Goal: Task Accomplishment & Management: Use online tool/utility

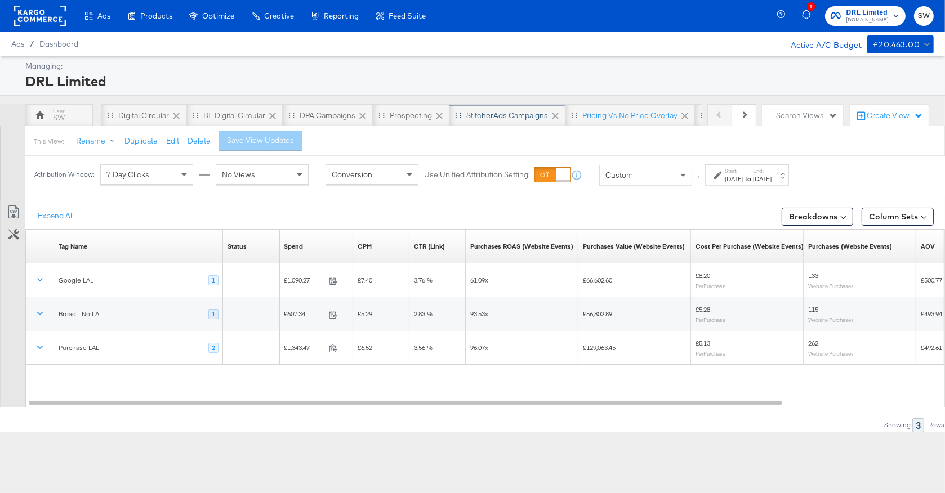
click at [485, 122] on div "StitcherAds Campaigns" at bounding box center [507, 115] width 116 height 23
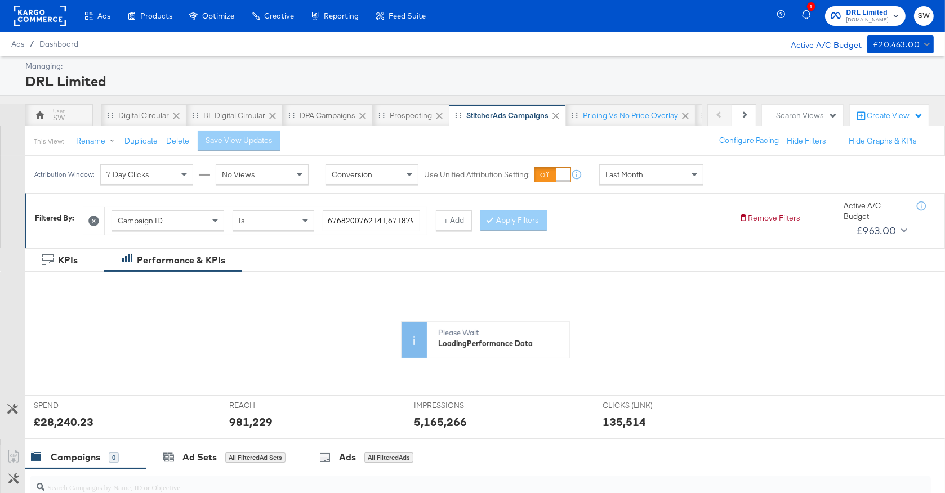
click at [642, 178] on div "Last Month" at bounding box center [651, 174] width 103 height 19
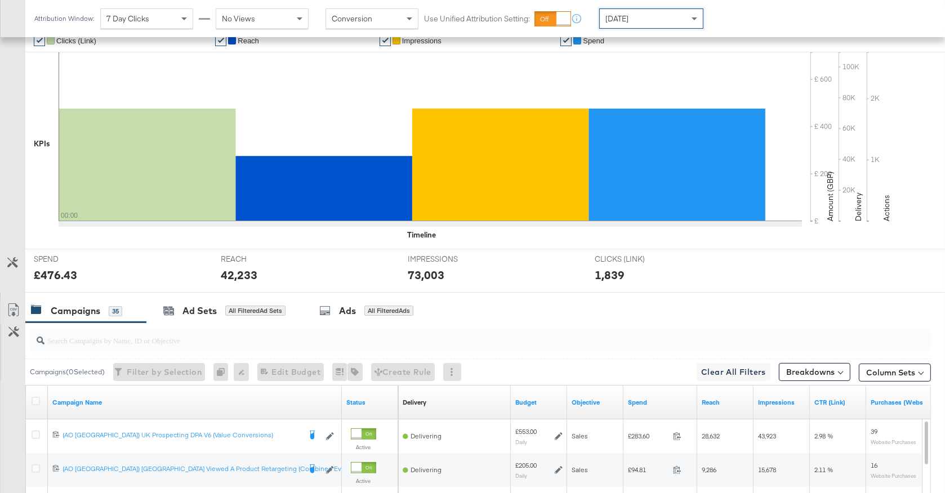
scroll to position [497, 0]
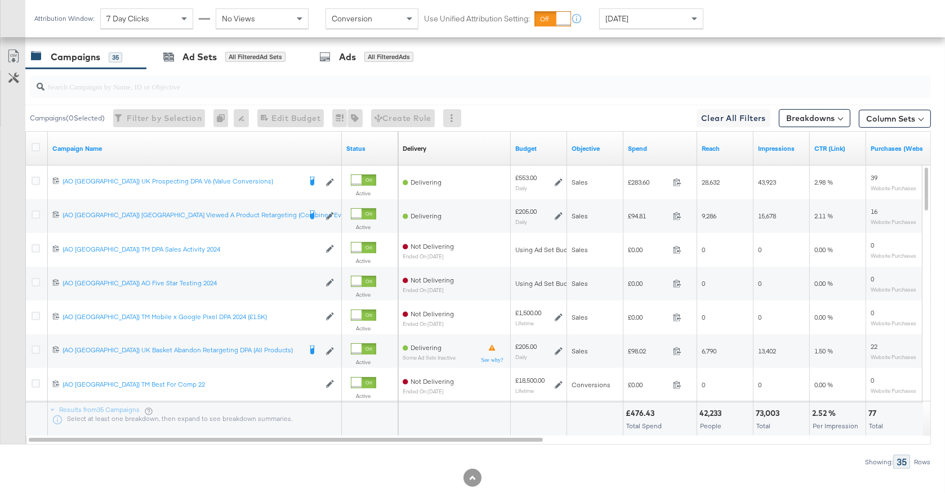
drag, startPoint x: 35, startPoint y: 179, endPoint x: 69, endPoint y: 163, distance: 37.3
click at [36, 179] on icon at bounding box center [36, 181] width 8 height 8
click at [0, 0] on input "checkbox" at bounding box center [0, 0] width 0 height 0
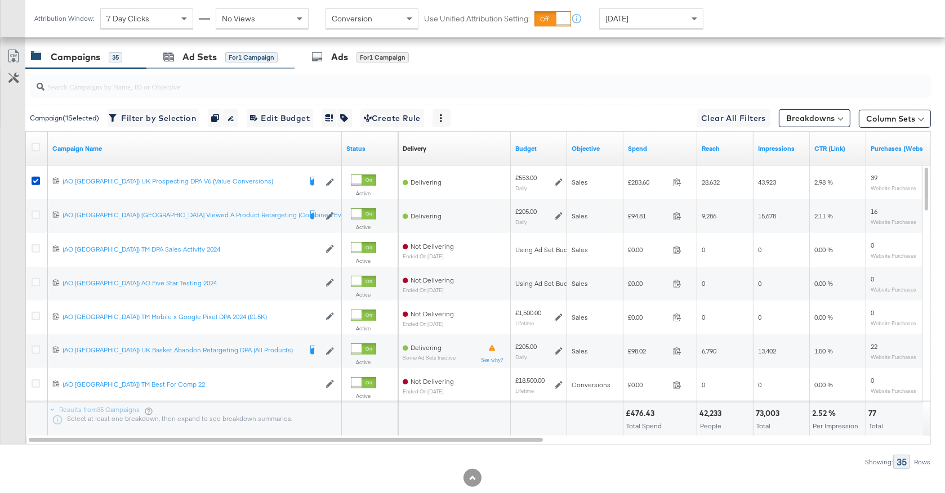
click at [241, 66] on div "Ad Sets for 1 Campaign" at bounding box center [220, 57] width 148 height 24
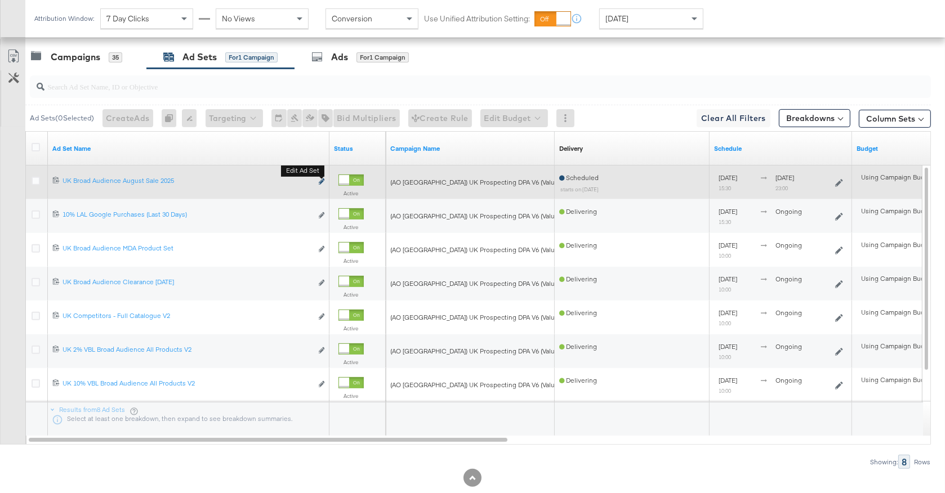
click at [322, 181] on icon "link" at bounding box center [322, 181] width 6 height 6
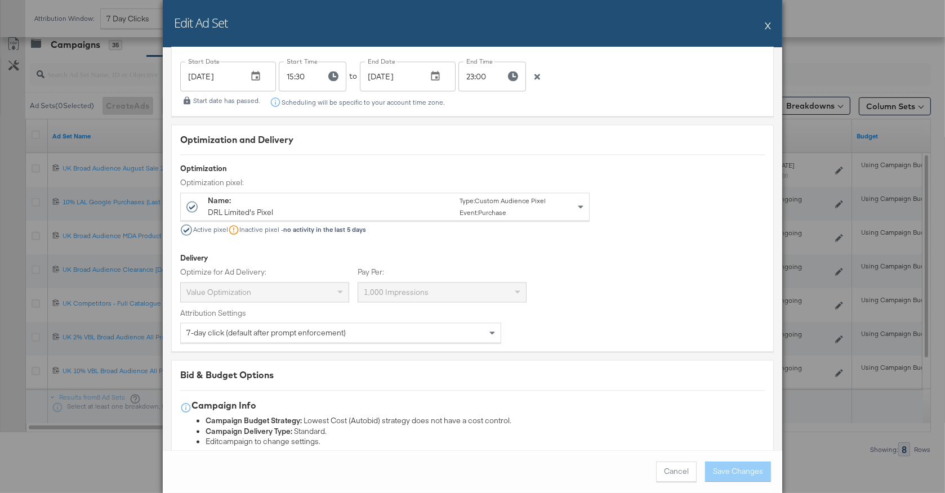
scroll to position [2548, 0]
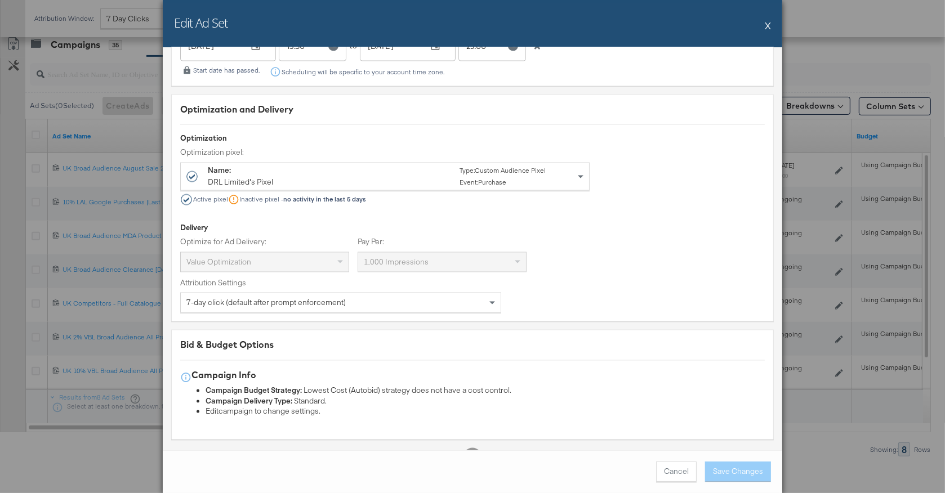
click at [767, 22] on button "X" at bounding box center [768, 25] width 6 height 23
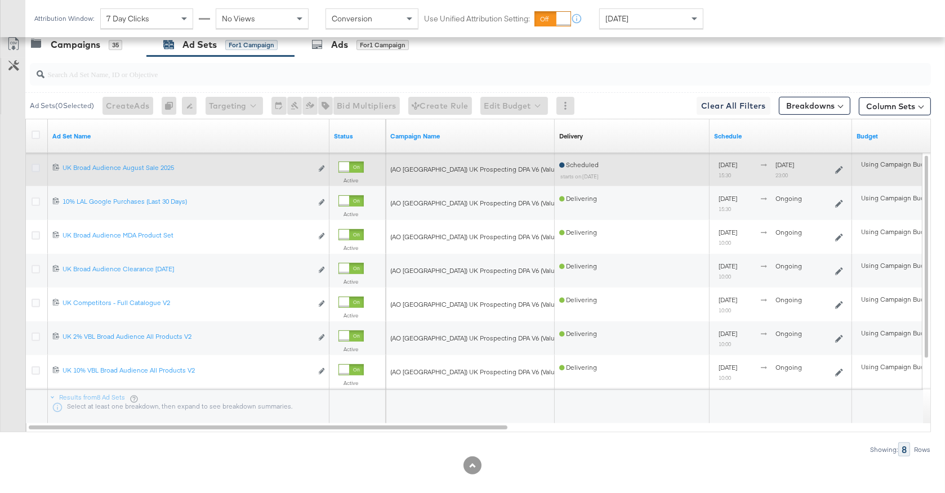
click at [35, 164] on icon at bounding box center [36, 168] width 8 height 8
click at [0, 0] on input "checkbox" at bounding box center [0, 0] width 0 height 0
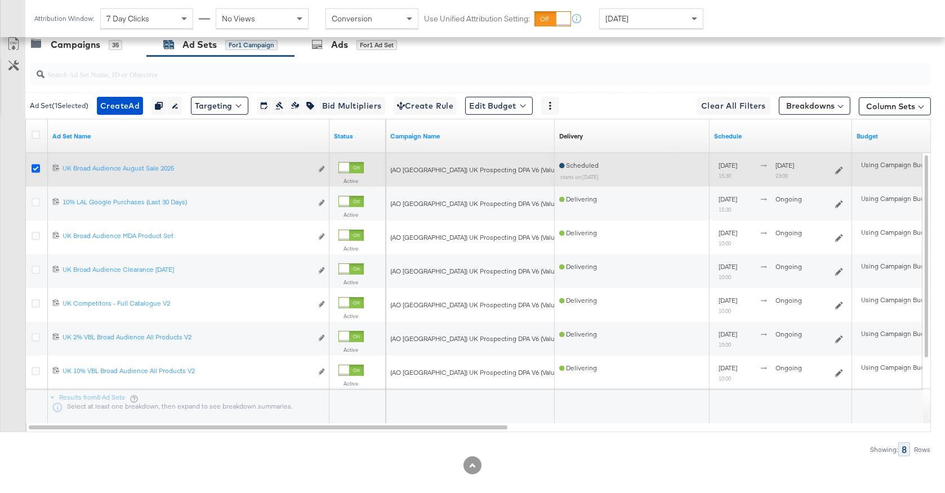
scroll to position [462, 0]
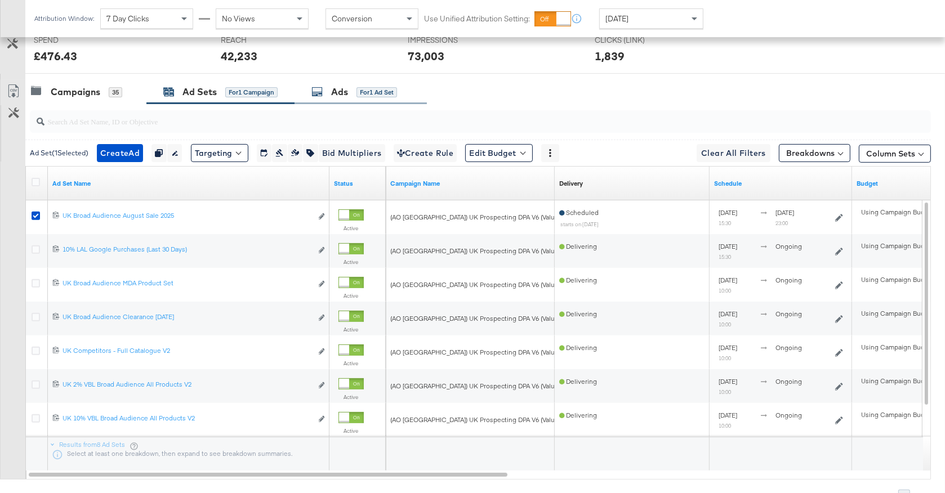
click at [374, 95] on div "for 1 Ad Set" at bounding box center [376, 92] width 41 height 10
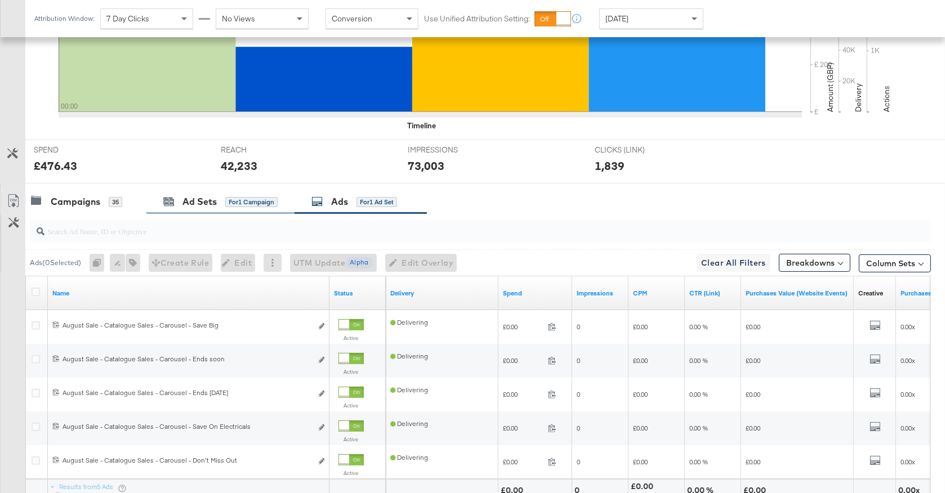
scroll to position [453, 0]
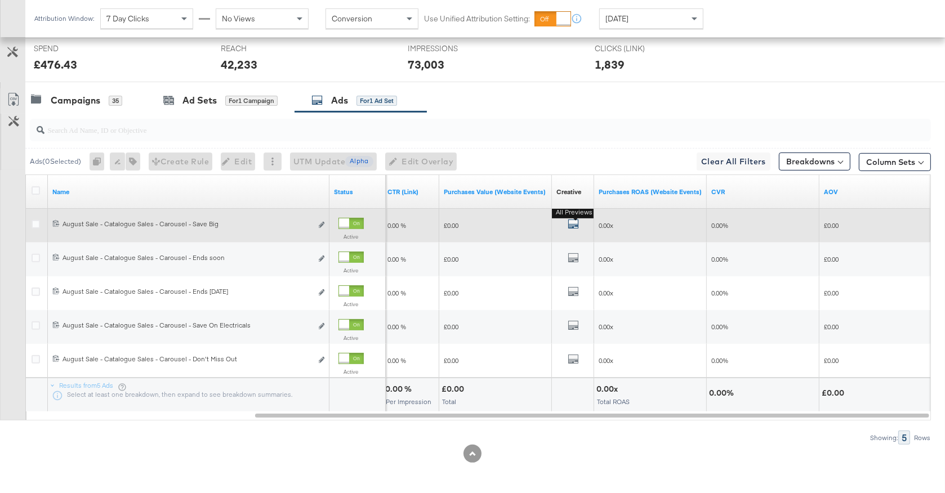
click at [568, 225] on icon "default" at bounding box center [573, 223] width 11 height 11
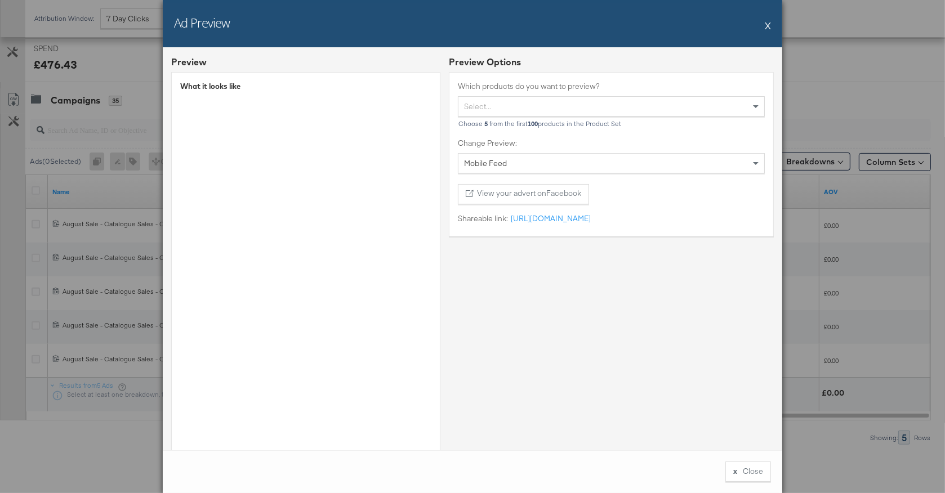
click at [766, 24] on button "X" at bounding box center [768, 25] width 6 height 23
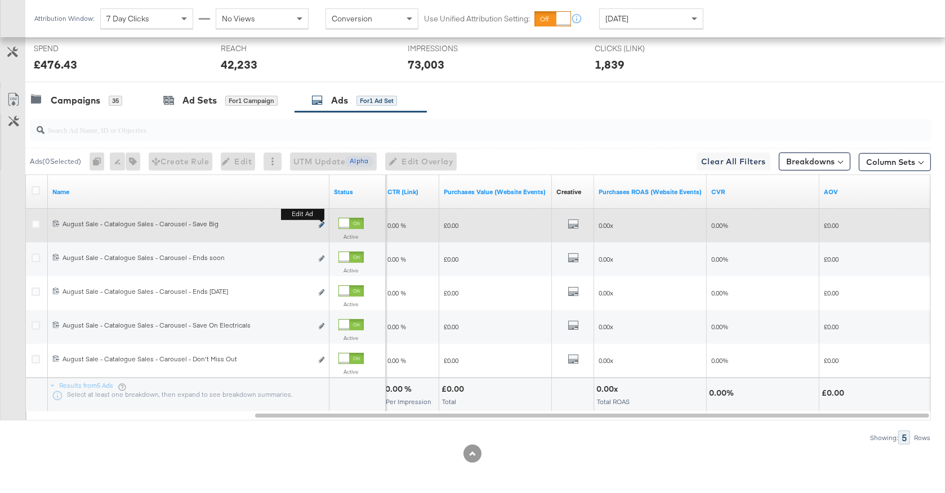
click at [321, 225] on icon "link" at bounding box center [322, 225] width 6 height 6
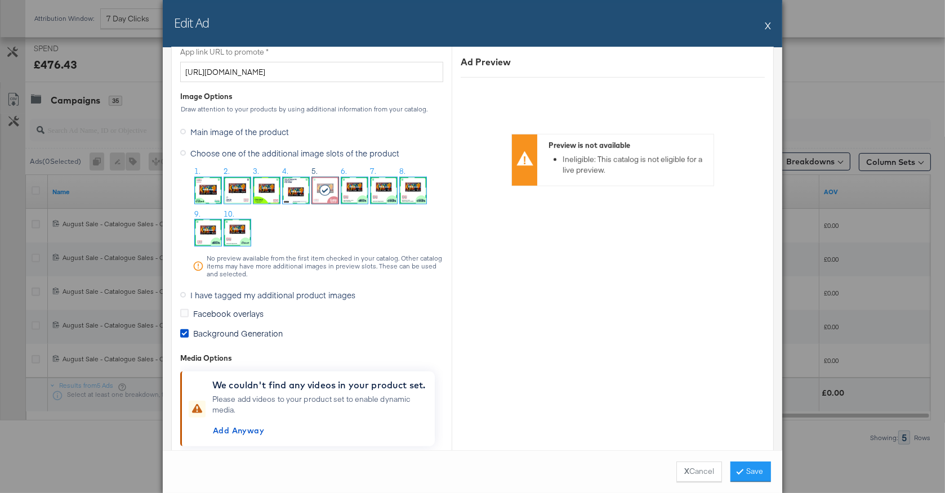
scroll to position [932, 0]
click at [184, 329] on icon at bounding box center [184, 333] width 8 height 8
click at [0, 0] on input "Background Generation" at bounding box center [0, 0] width 0 height 0
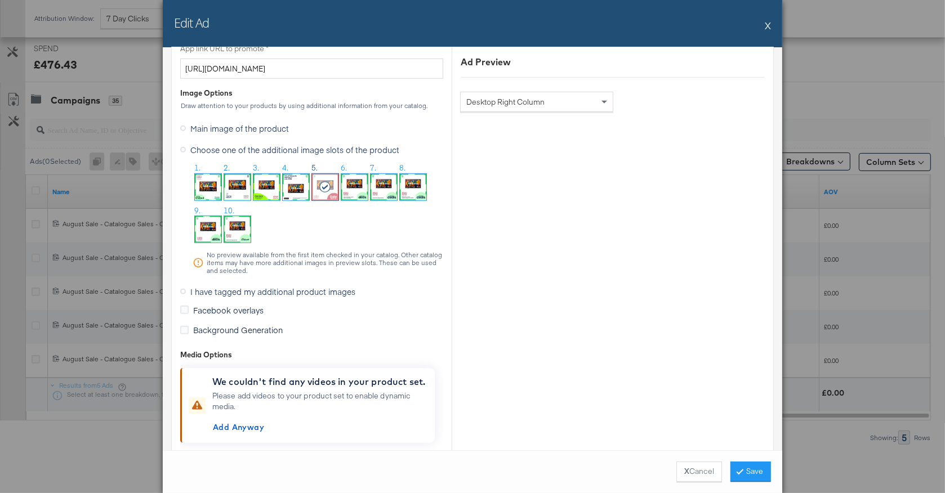
scroll to position [934, 0]
click at [770, 24] on button "X" at bounding box center [768, 25] width 6 height 23
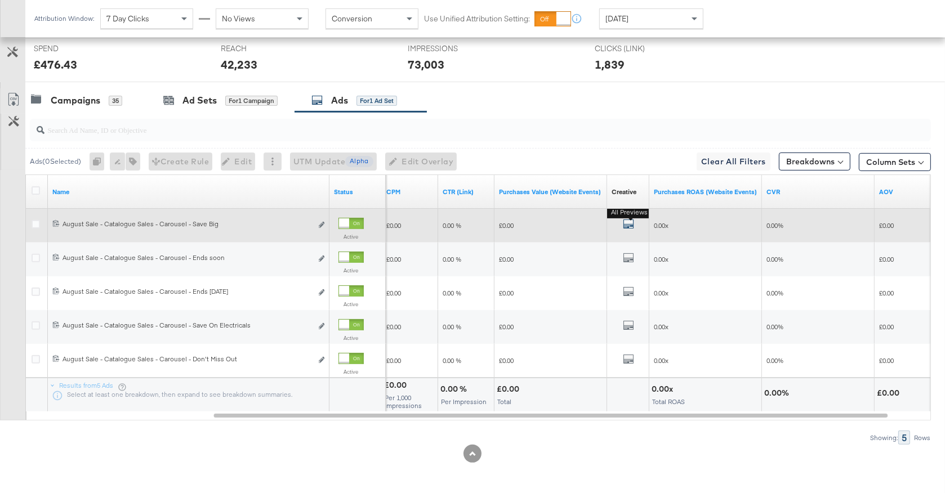
click at [626, 221] on icon "default" at bounding box center [628, 223] width 11 height 11
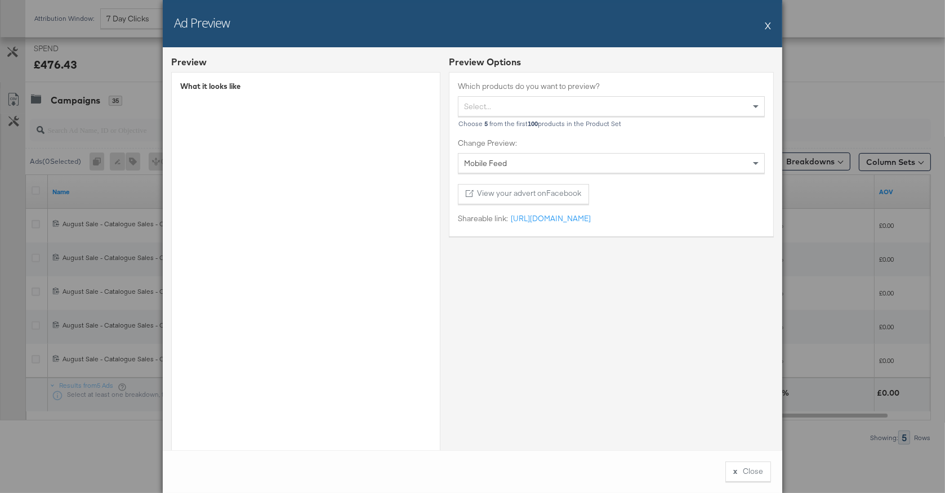
click at [765, 24] on button "X" at bounding box center [768, 25] width 6 height 23
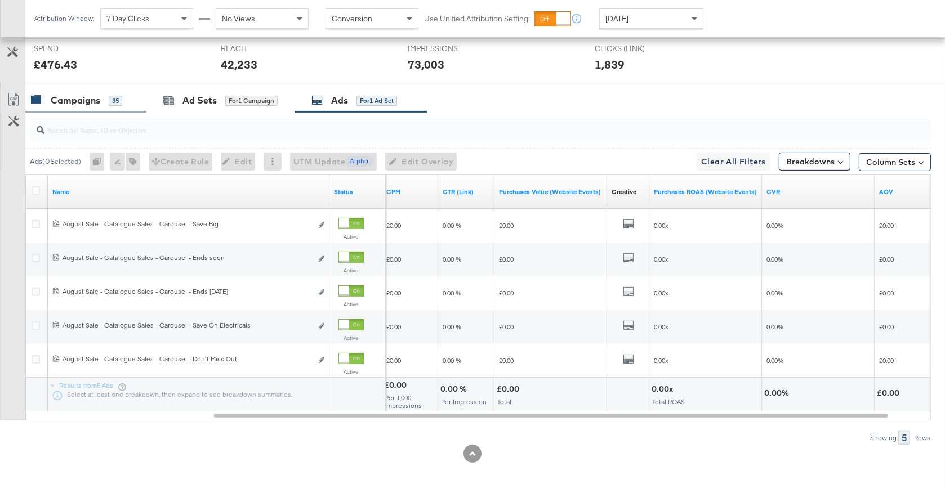
click at [80, 99] on div "Campaigns" at bounding box center [76, 100] width 50 height 13
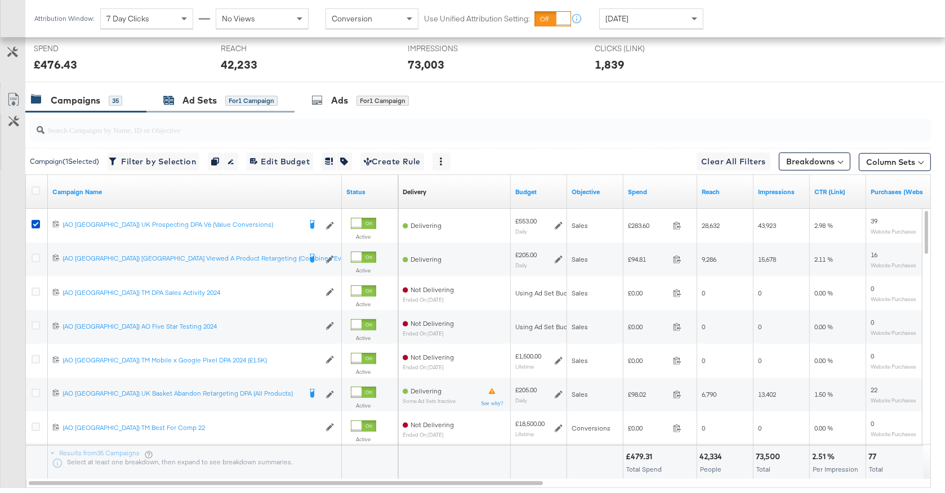
click at [203, 101] on div "Ad Sets" at bounding box center [199, 100] width 34 height 13
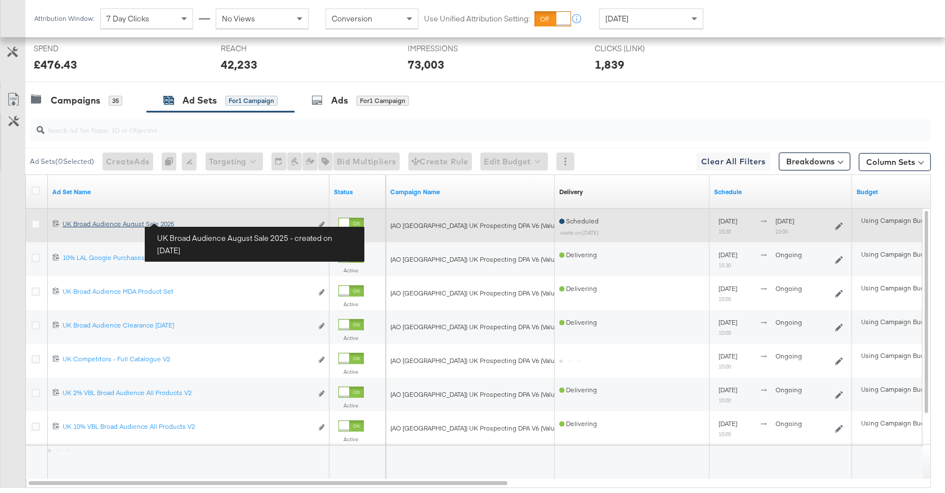
click at [153, 220] on div "UK Broad Audience August Sale 2025 [GEOGRAPHIC_DATA] Broad Audience August Sale…" at bounding box center [187, 224] width 249 height 9
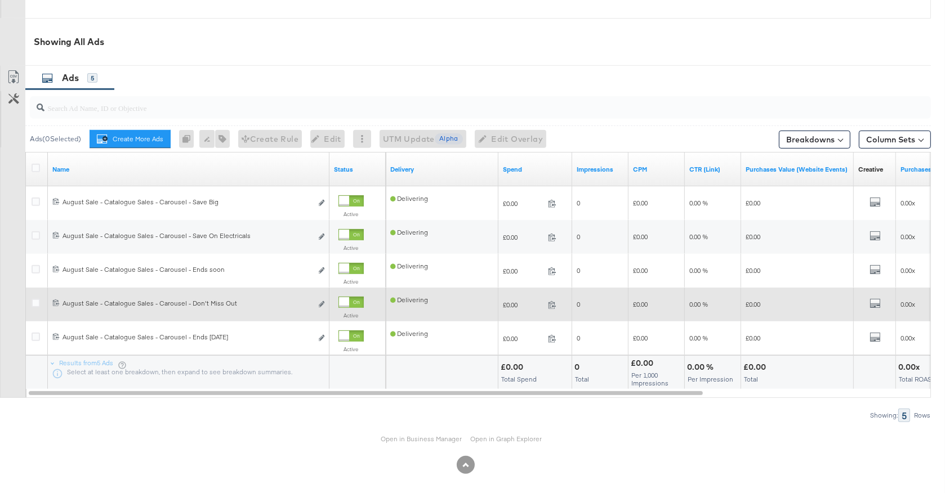
scroll to position [581, 0]
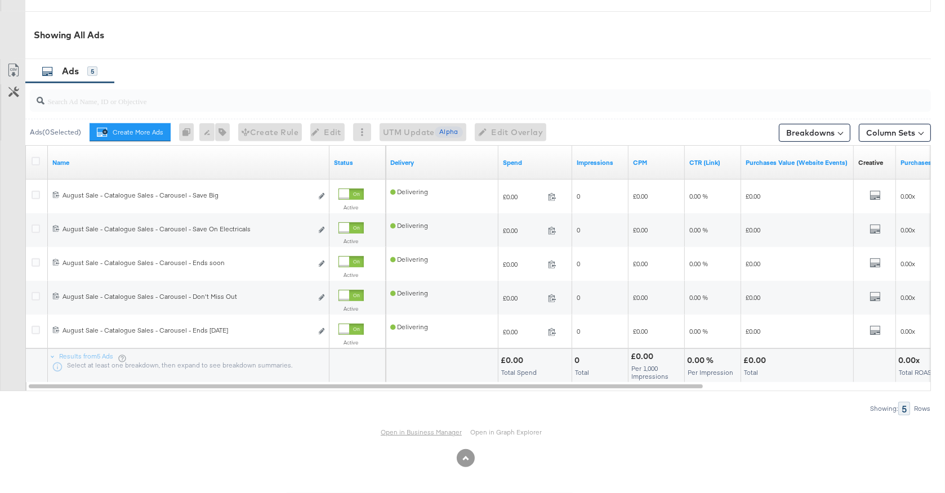
click at [424, 432] on link "Open in Business Manager" at bounding box center [421, 432] width 81 height 9
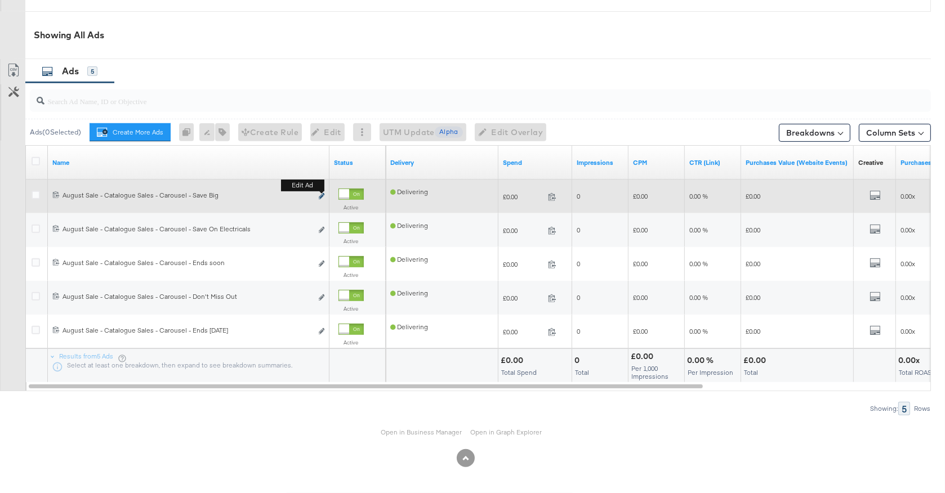
click at [323, 195] on icon "link" at bounding box center [322, 196] width 6 height 6
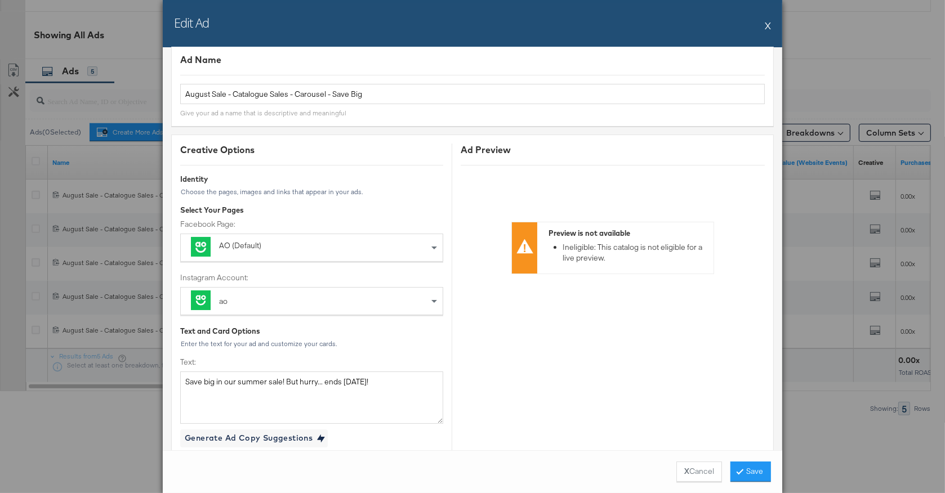
scroll to position [13, 0]
click at [767, 26] on button "X" at bounding box center [768, 25] width 6 height 23
